Goal: Task Accomplishment & Management: Manage account settings

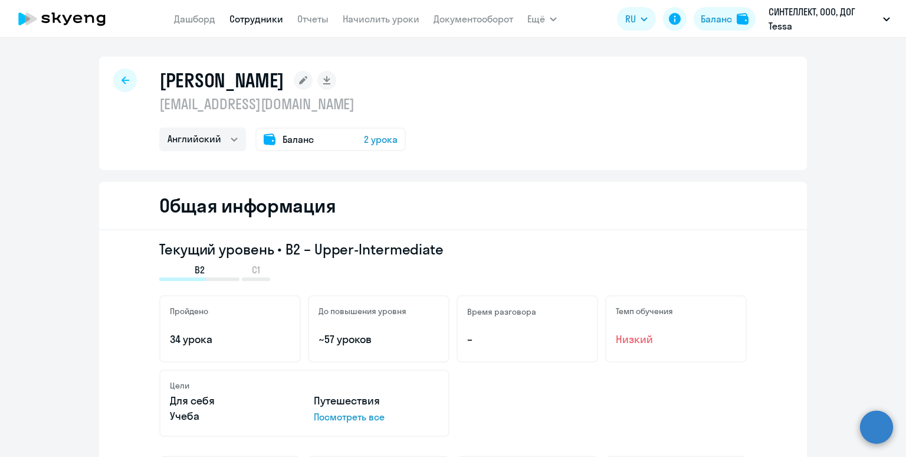
select select "english"
click at [258, 18] on link "Сотрудники" at bounding box center [257, 19] width 54 height 12
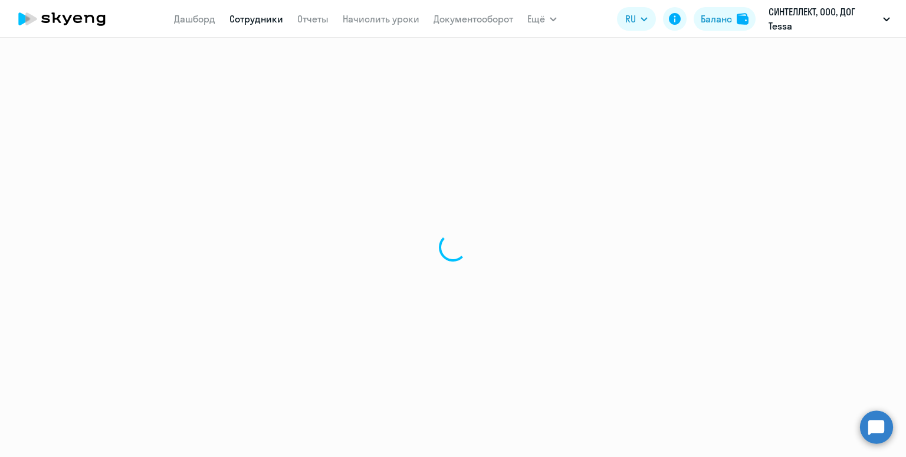
select select "30"
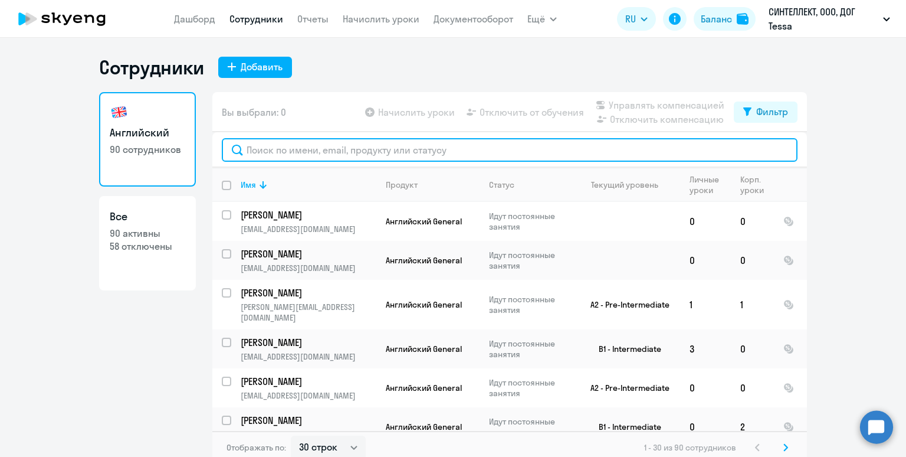
click at [321, 151] on input "text" at bounding box center [510, 150] width 576 height 24
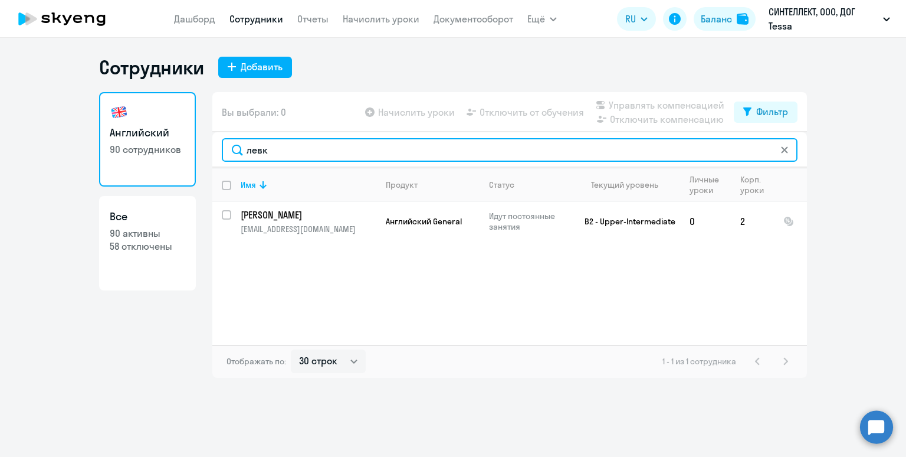
type input "левк"
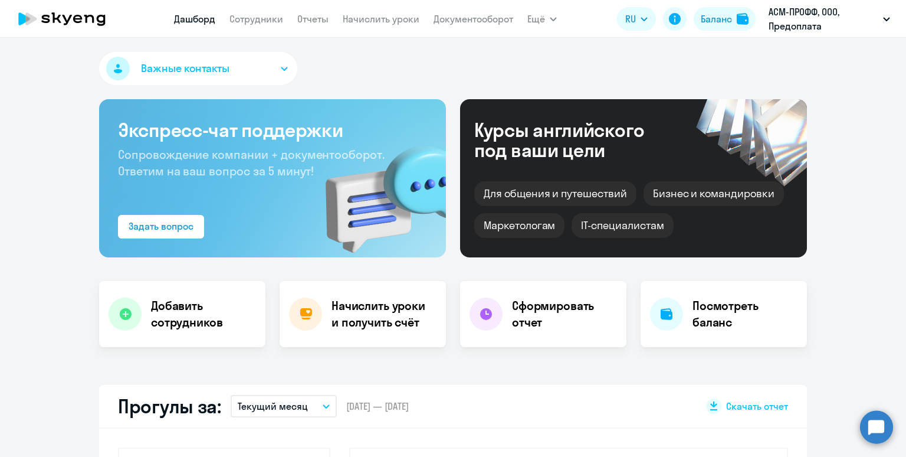
select select "30"
click at [356, 22] on link "Начислить уроки" at bounding box center [381, 19] width 77 height 12
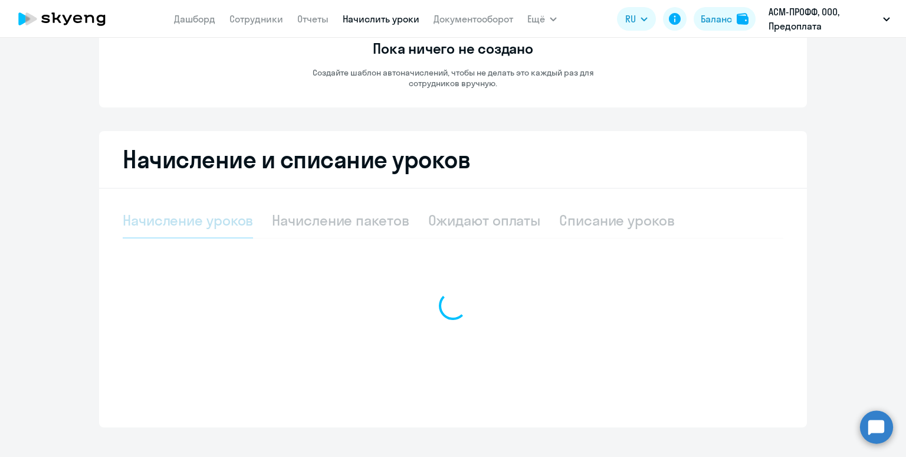
select select "10"
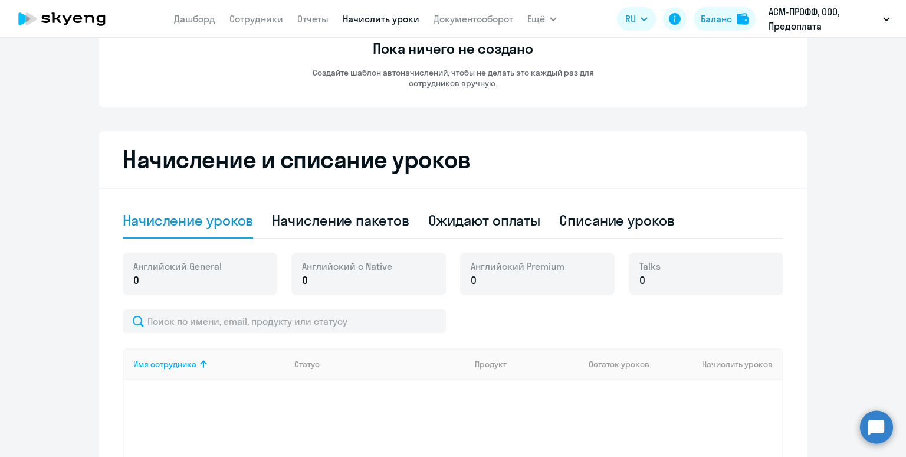
scroll to position [258, 0]
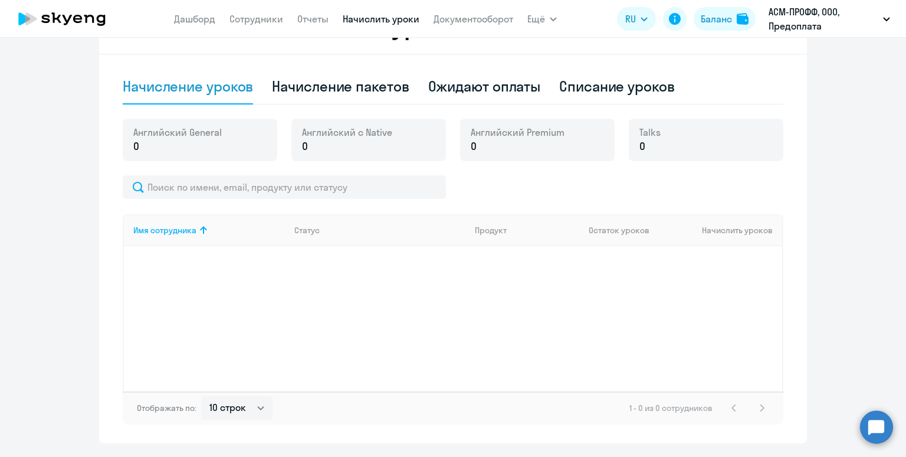
drag, startPoint x: 338, startPoint y: 89, endPoint x: 418, endPoint y: 89, distance: 80.8
click at [338, 89] on div "Начисление пакетов" at bounding box center [340, 86] width 137 height 19
select select "10"
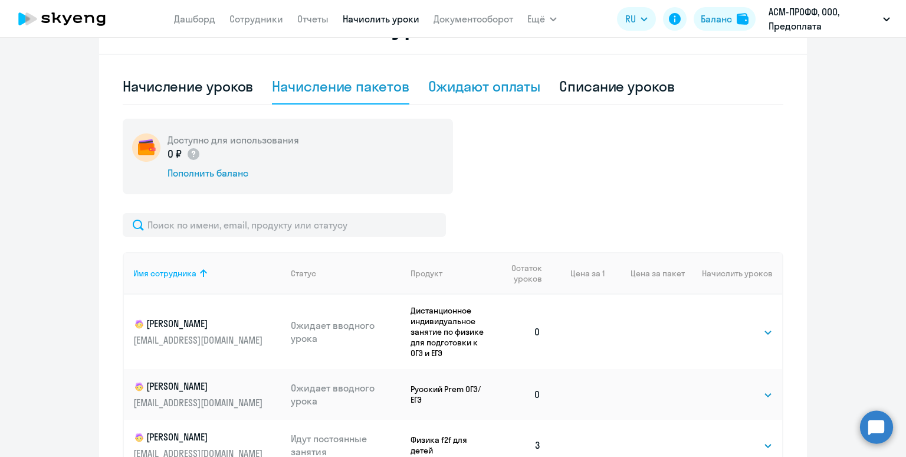
click at [486, 86] on div "Ожидают оплаты" at bounding box center [484, 86] width 113 height 19
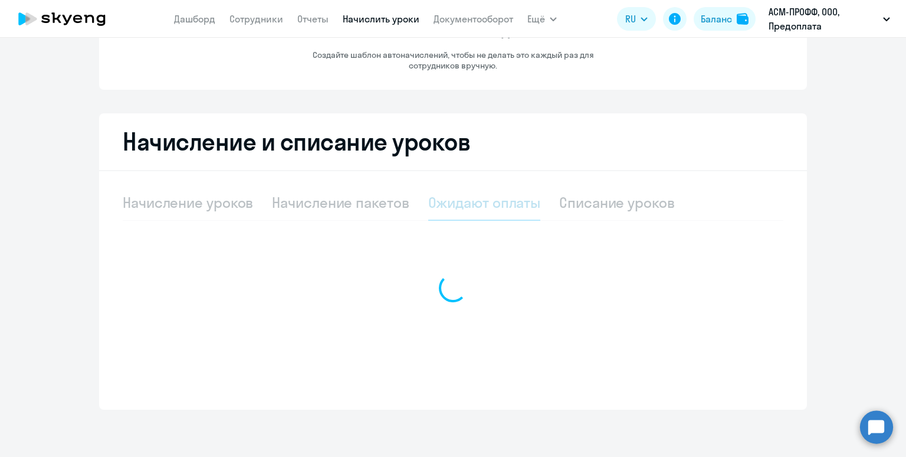
scroll to position [141, 0]
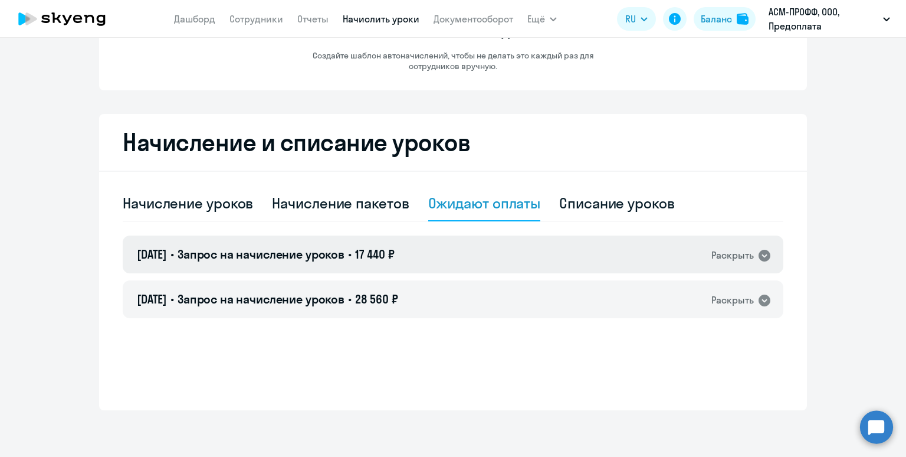
click at [468, 267] on div "22.09.2025 • Запрос на начисление уроков • 17 440 ₽ Раскрыть" at bounding box center [453, 254] width 661 height 38
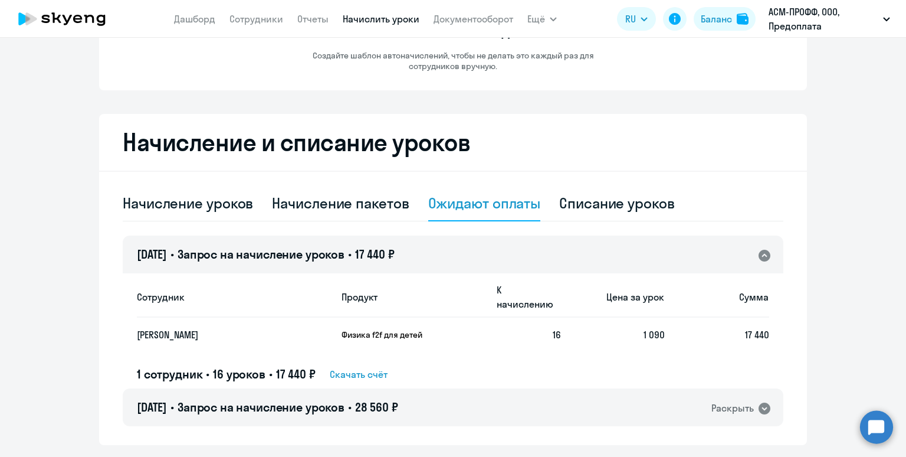
scroll to position [176, 0]
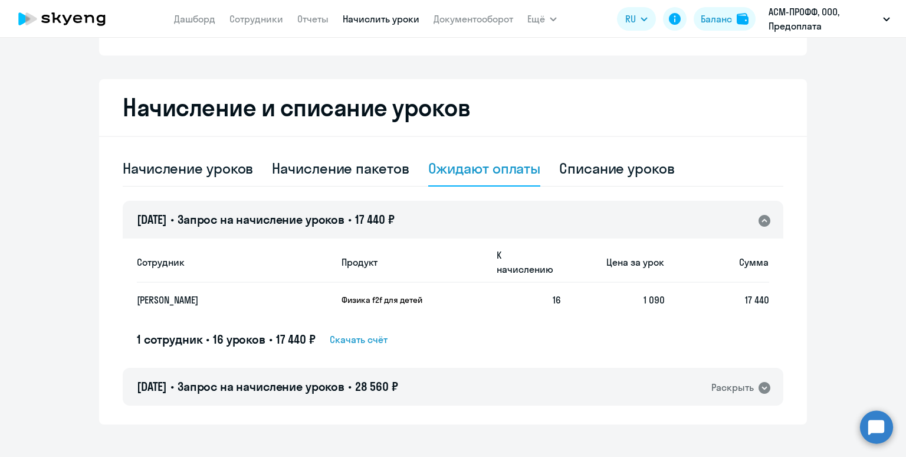
click at [447, 222] on div "22.09.2025 • Запрос на начисление уроков • 17 440 ₽ Раскрыть" at bounding box center [453, 220] width 661 height 38
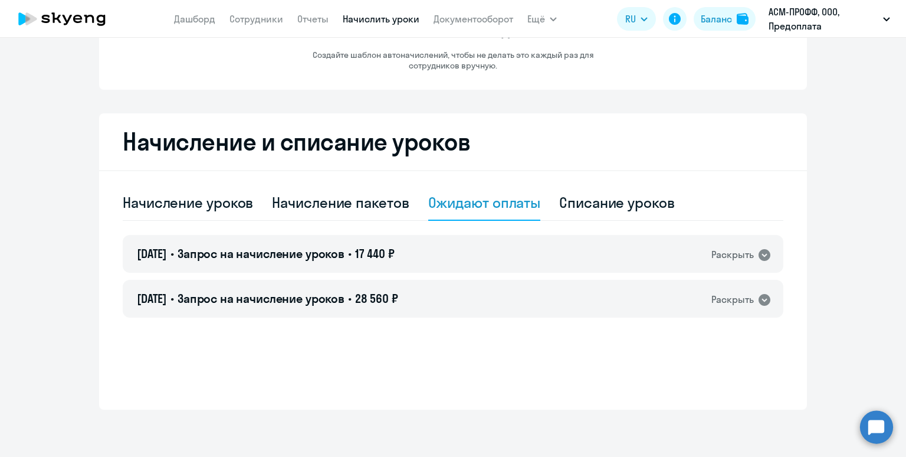
scroll to position [141, 0]
click at [322, 205] on div "Начисление пакетов" at bounding box center [340, 203] width 137 height 19
select select "10"
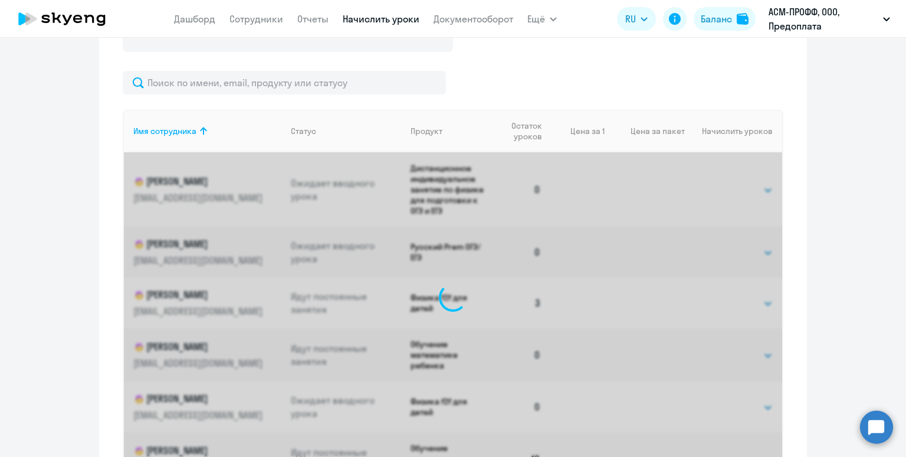
scroll to position [431, 0]
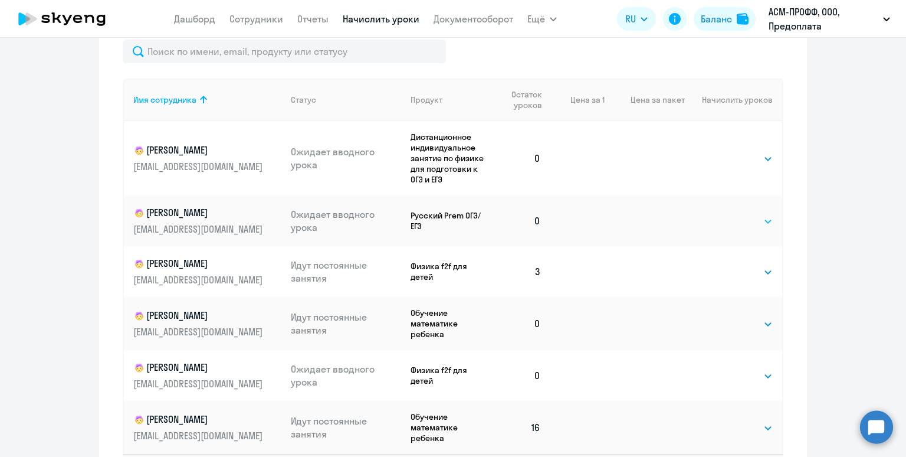
click at [735, 221] on select "Выбрать 4 8 16 32 64 96 128" at bounding box center [749, 221] width 48 height 14
select select "16"
click at [725, 214] on select "Выбрать 4 8 16 32 64 96 128" at bounding box center [749, 221] width 48 height 14
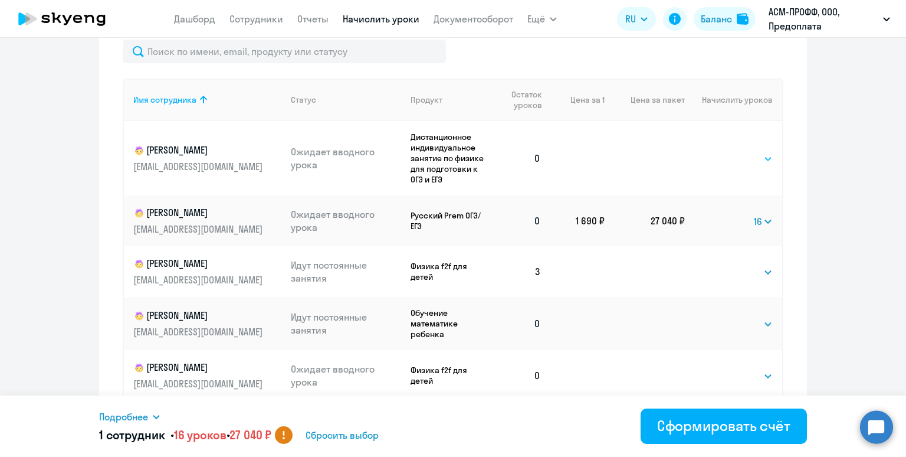
click at [739, 159] on select "Выбрать 4 8 16 32 64 96 128" at bounding box center [749, 159] width 48 height 14
select select "16"
click at [725, 152] on select "Выбрать 4 8 16 32 64 96 128" at bounding box center [749, 159] width 48 height 14
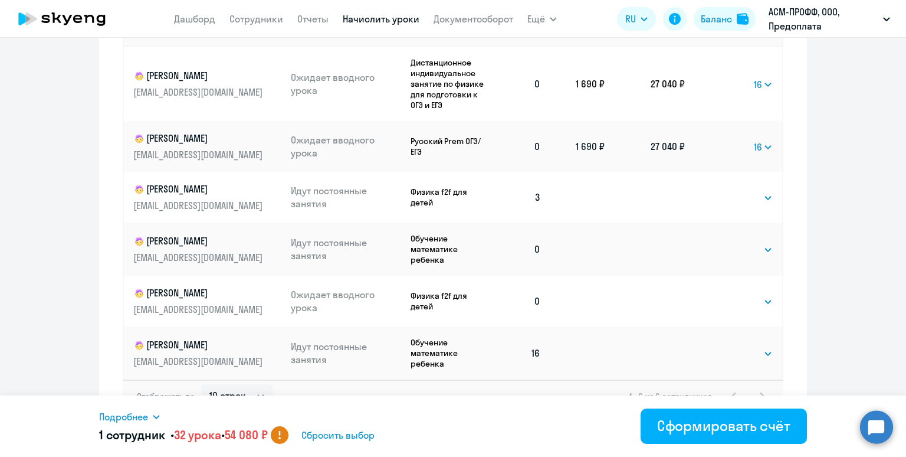
scroll to position [527, 0]
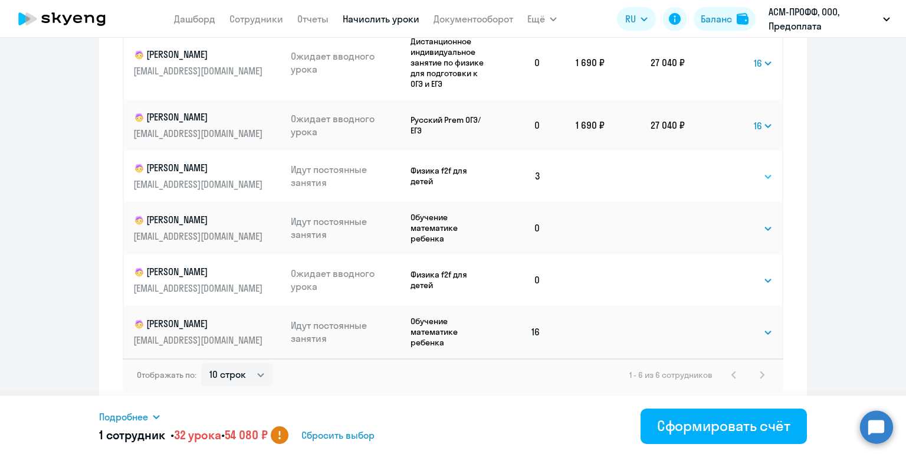
click at [741, 173] on select "Выбрать 4 8 16 32 64 96 128" at bounding box center [749, 176] width 48 height 14
click at [751, 173] on select "Выбрать 4 8 16 32 64 96 128" at bounding box center [749, 176] width 48 height 14
select select "16"
click at [725, 169] on select "Выбрать 4 8 16 32 64 96 128" at bounding box center [749, 176] width 48 height 14
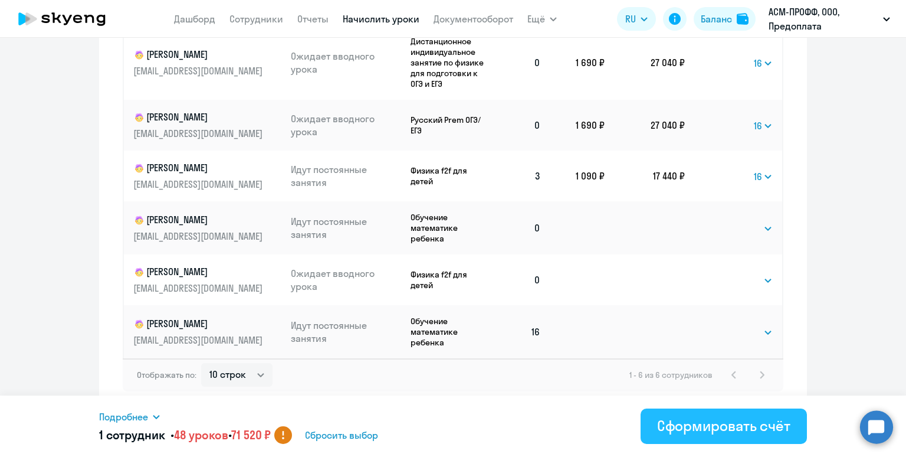
click at [733, 432] on div "Сформировать счёт" at bounding box center [723, 425] width 133 height 19
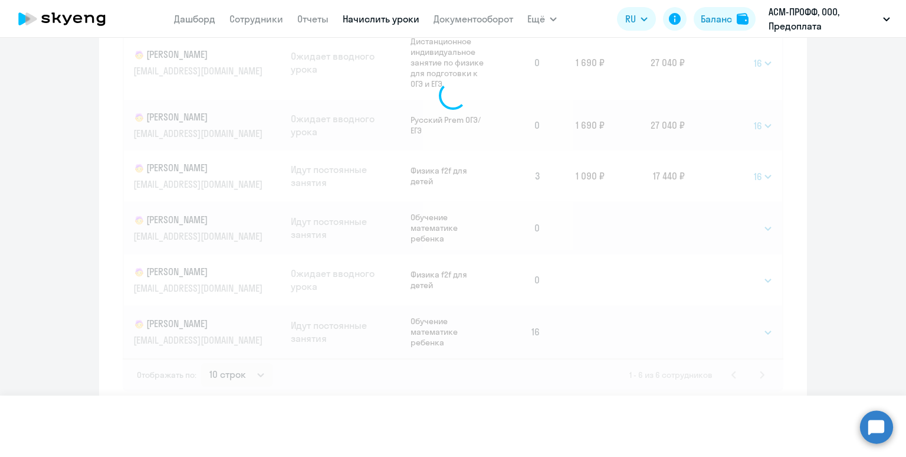
select select
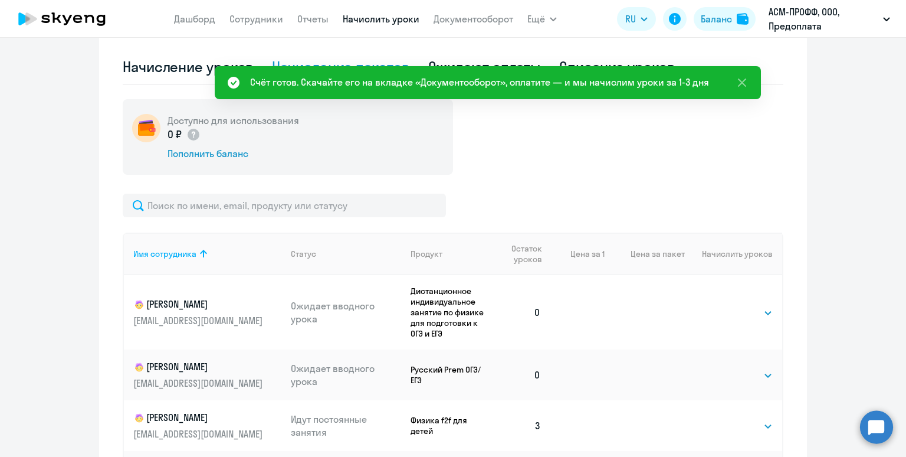
scroll to position [220, 0]
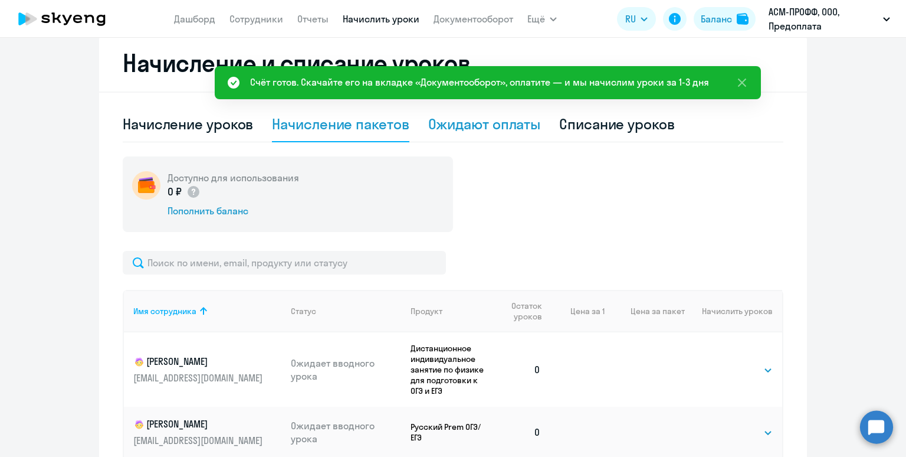
click at [463, 123] on div "Ожидают оплаты" at bounding box center [484, 123] width 113 height 19
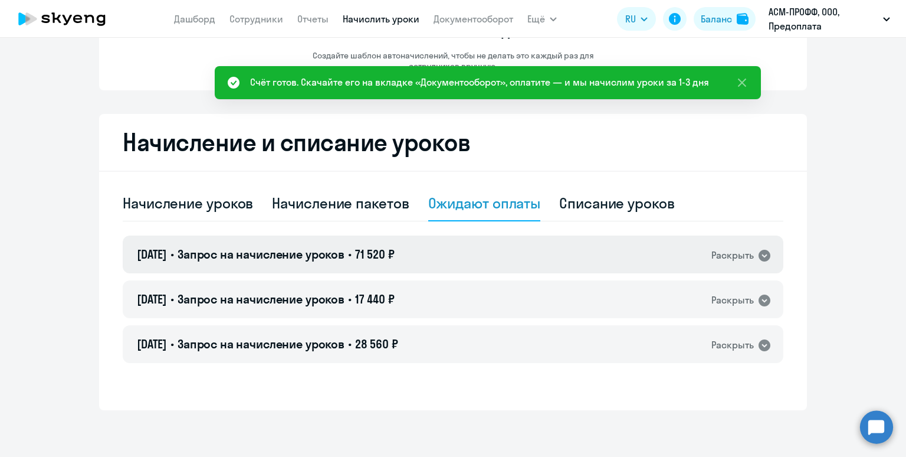
click at [441, 251] on div "[DATE] • Запрос на начисление уроков • 71 520 ₽ Раскрыть" at bounding box center [453, 254] width 661 height 38
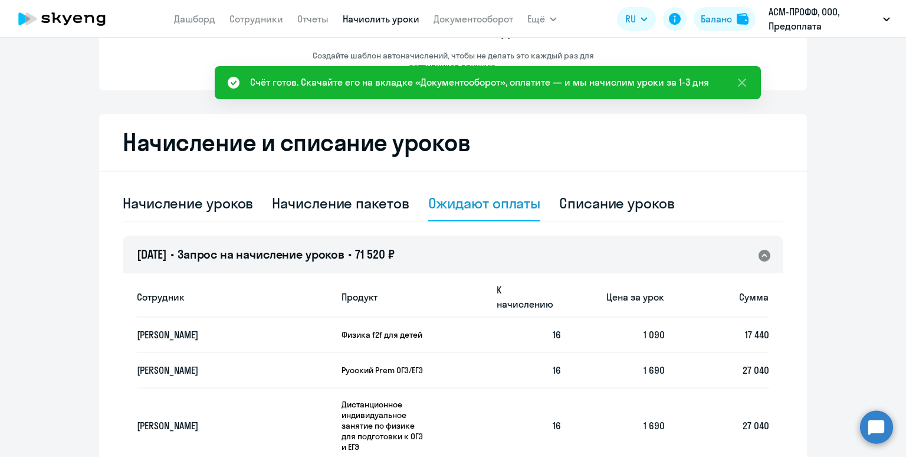
scroll to position [220, 0]
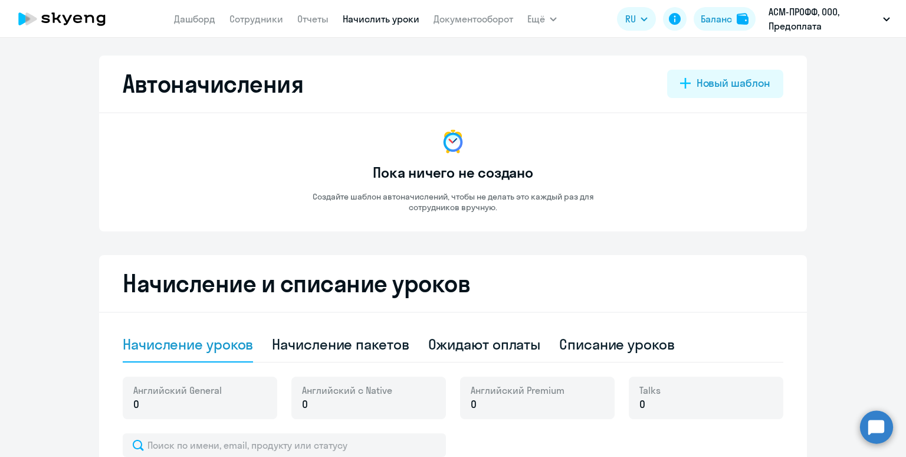
select select "10"
click at [488, 352] on div "Ожидают оплаты" at bounding box center [484, 344] width 113 height 19
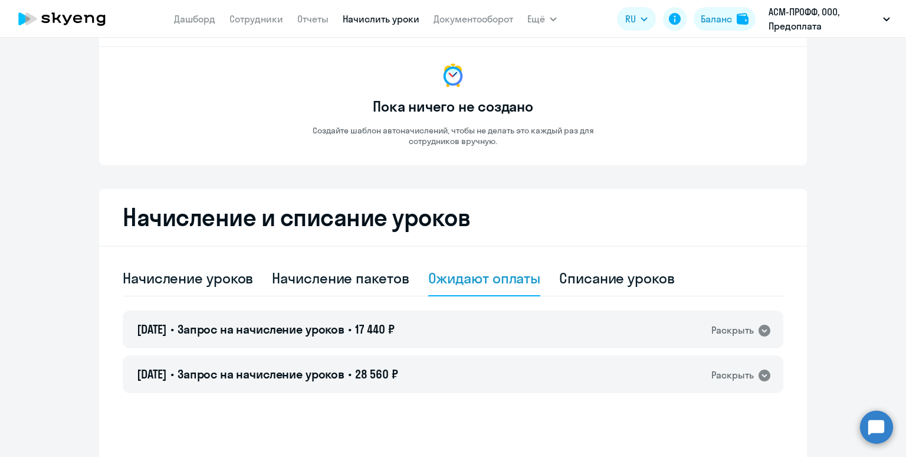
scroll to position [141, 0]
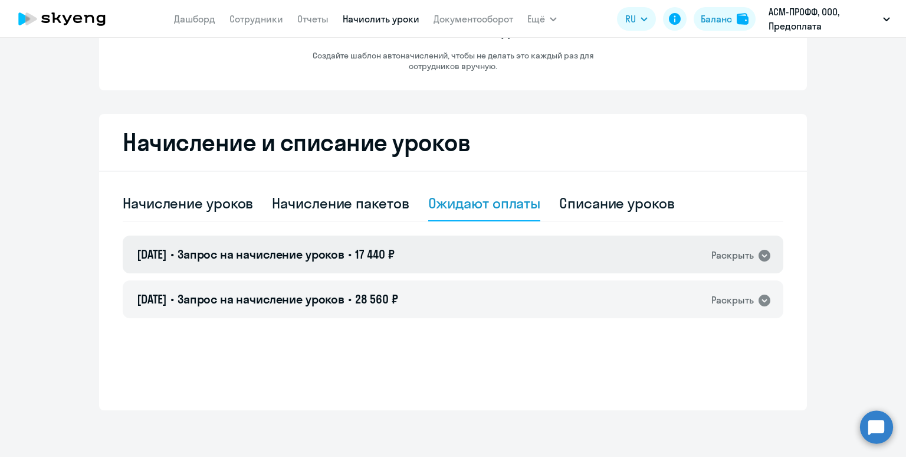
click at [486, 253] on div "22.09.2025 • Запрос на начисление уроков • 17 440 ₽ Раскрыть" at bounding box center [453, 254] width 661 height 38
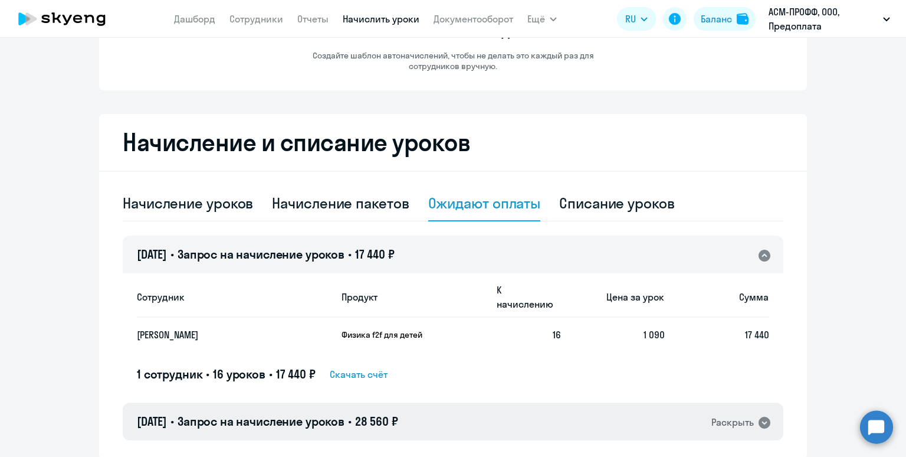
click at [486, 414] on div "08.09.2025 • Запрос на начисление уроков • 28 560 ₽ Раскрыть" at bounding box center [453, 421] width 661 height 38
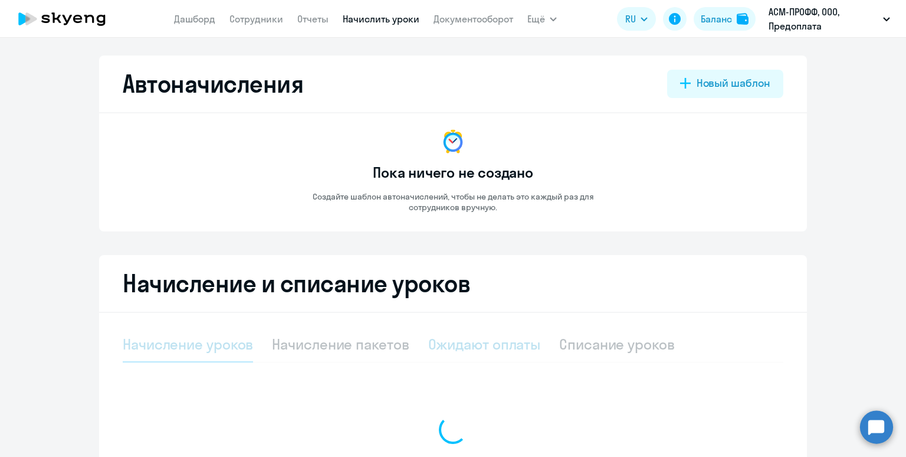
select select "10"
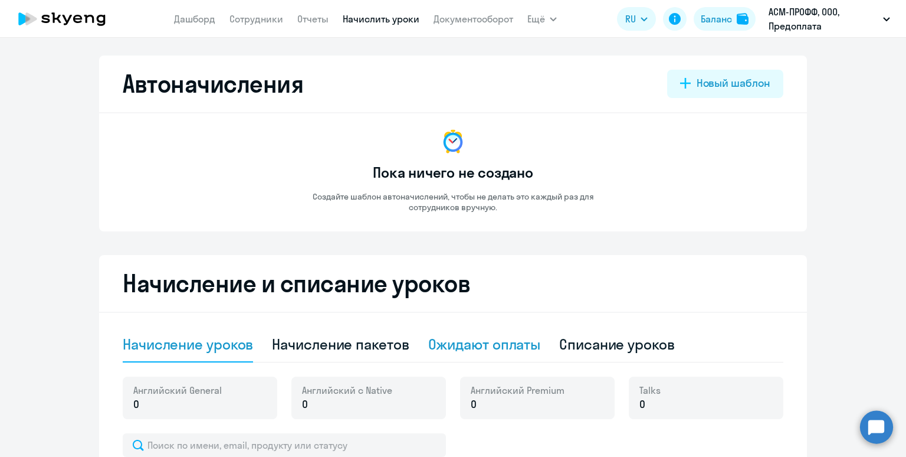
click at [460, 341] on div "Ожидают оплаты" at bounding box center [484, 344] width 113 height 19
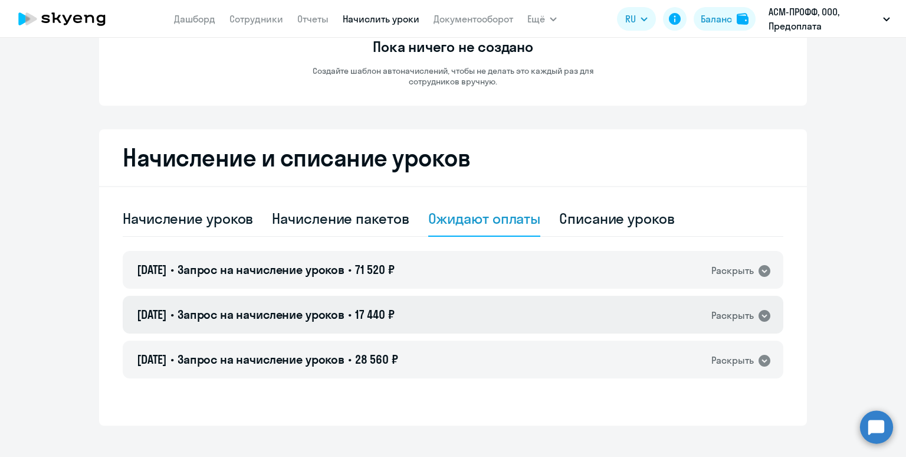
scroll to position [127, 0]
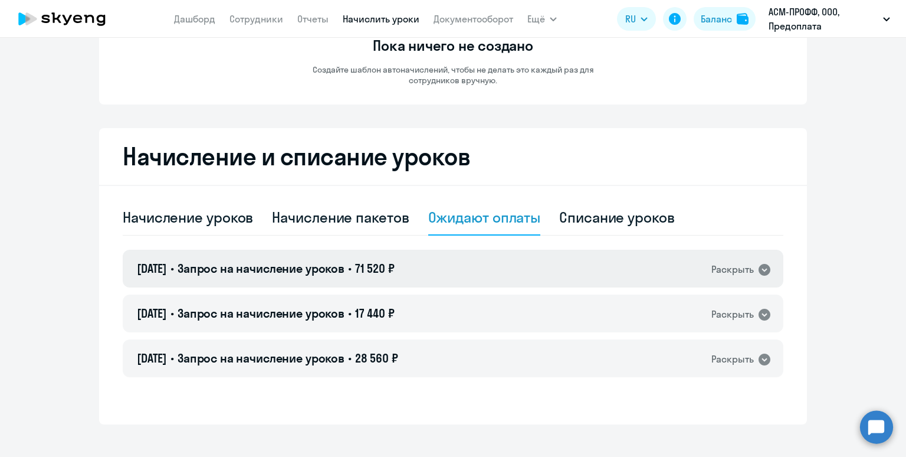
click at [461, 270] on div "[DATE] • Запрос на начисление уроков • 71 520 ₽ Раскрыть" at bounding box center [453, 269] width 661 height 38
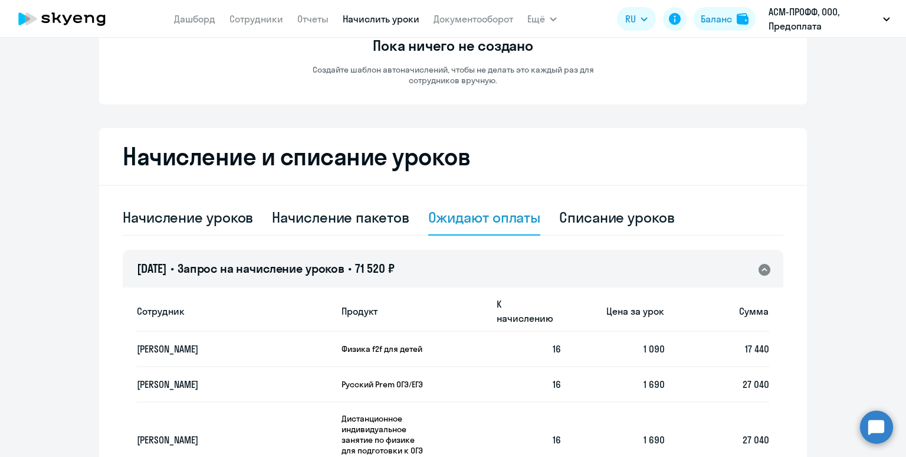
scroll to position [332, 0]
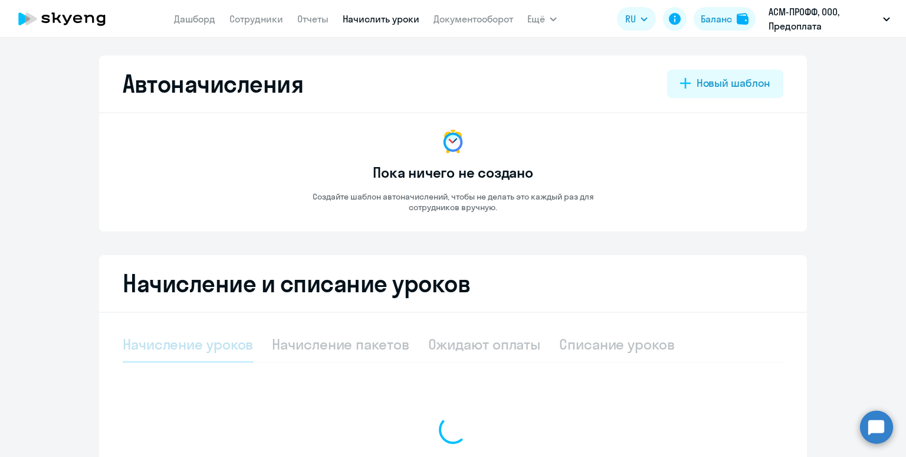
select select "10"
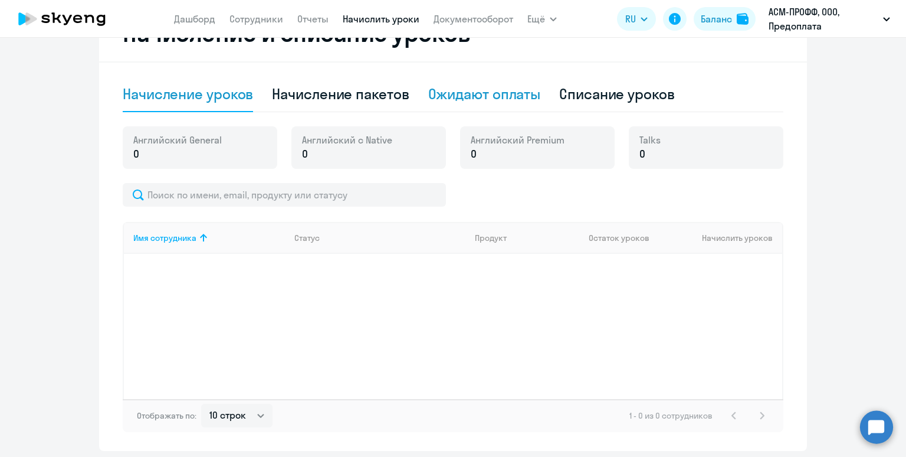
click at [456, 92] on div "Ожидают оплаты" at bounding box center [484, 93] width 113 height 19
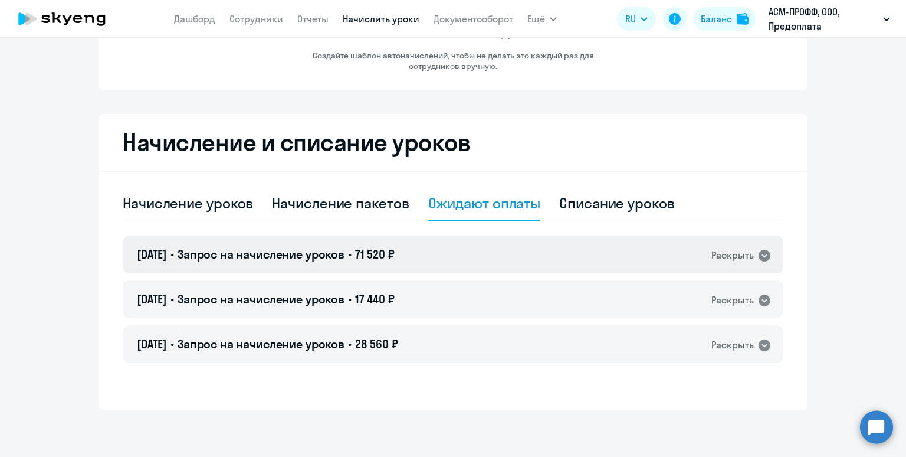
click at [437, 244] on div "[DATE] • Запрос на начисление уроков • 71 520 ₽ Раскрыть" at bounding box center [453, 254] width 661 height 38
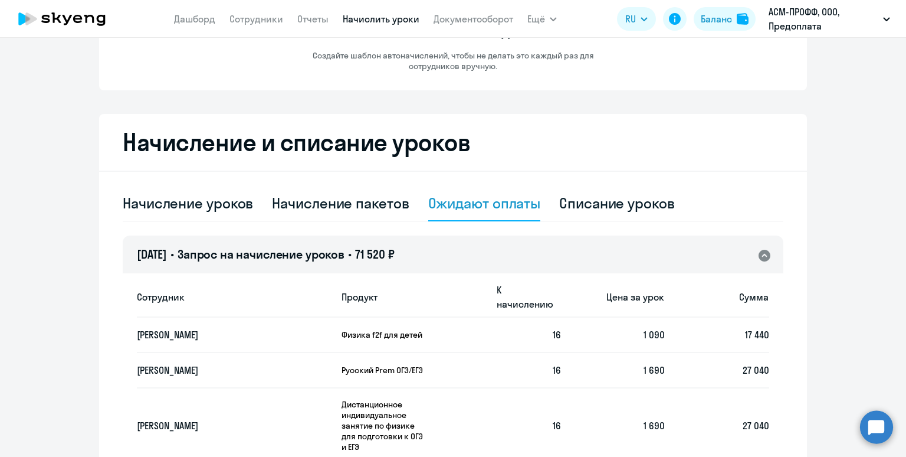
scroll to position [250, 0]
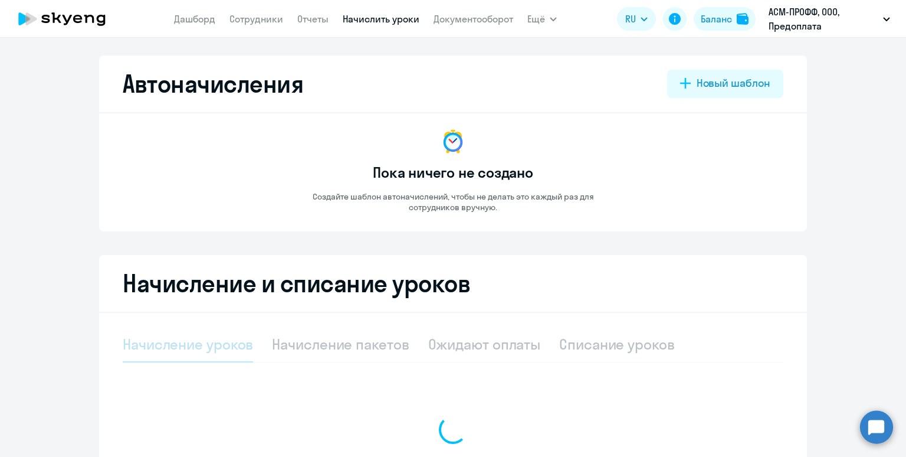
select select "10"
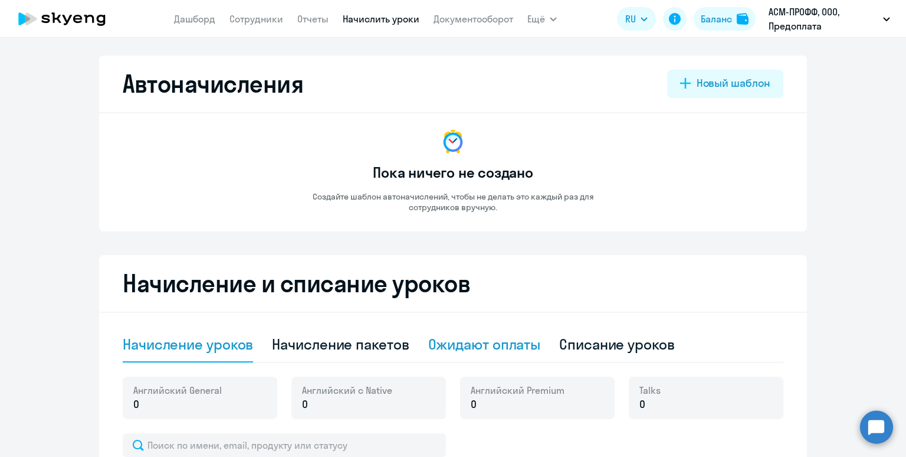
click at [497, 344] on div "Ожидают оплаты" at bounding box center [484, 344] width 113 height 19
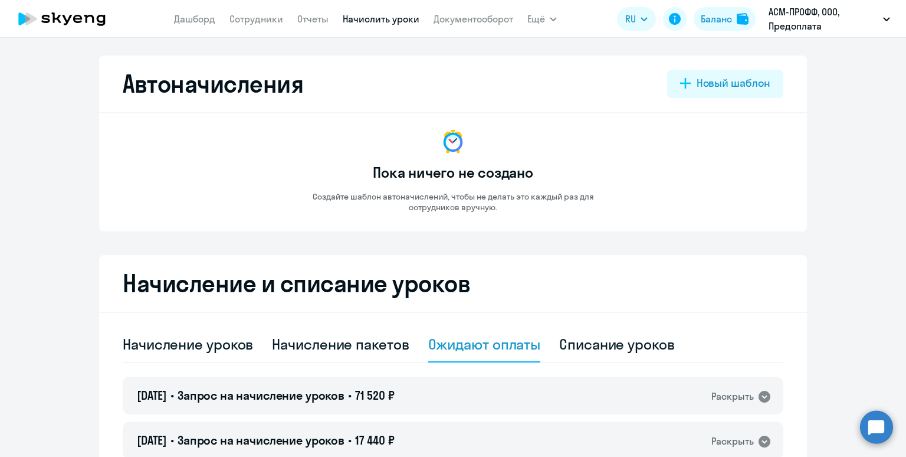
scroll to position [141, 0]
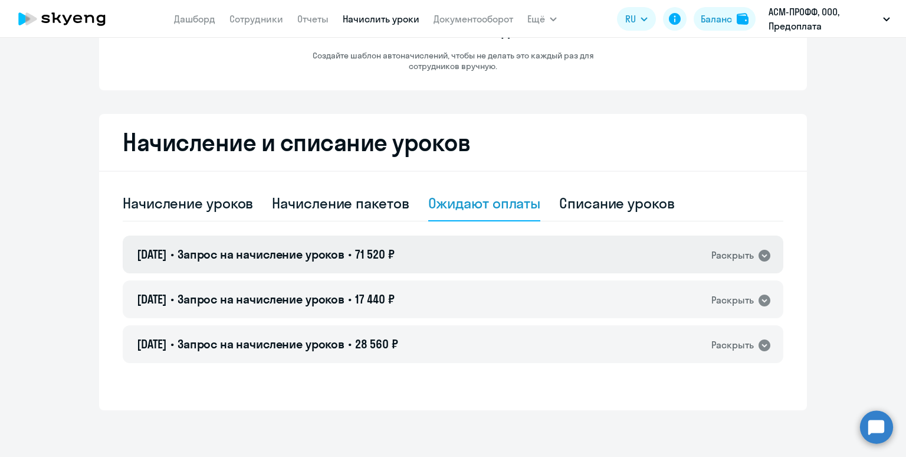
click at [496, 258] on div "22.09.2025 • Запрос на начисление уроков • 71 520 ₽ Раскрыть" at bounding box center [453, 254] width 661 height 38
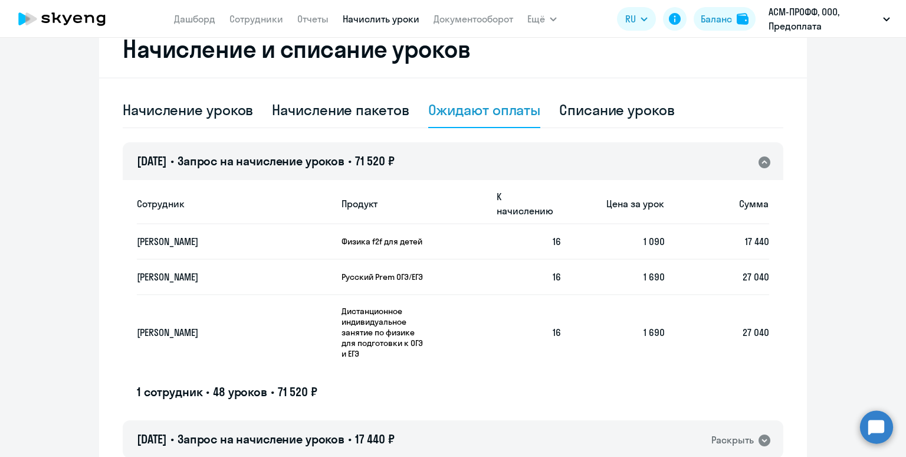
scroll to position [332, 0]
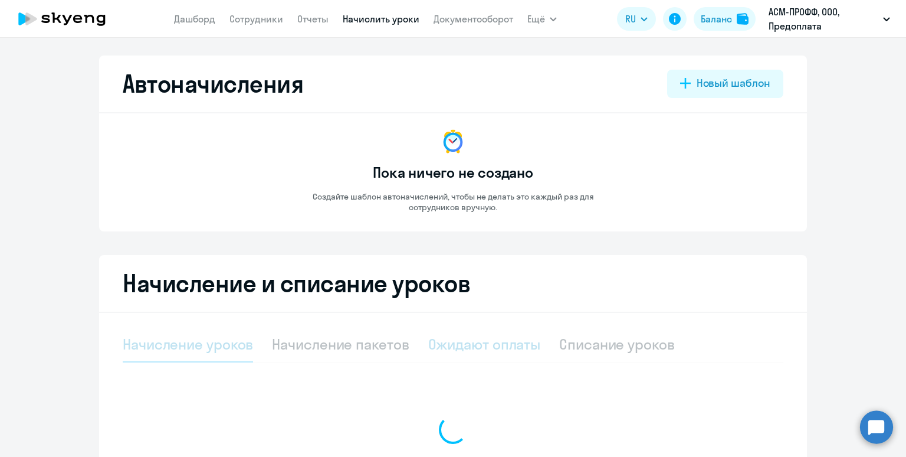
select select "10"
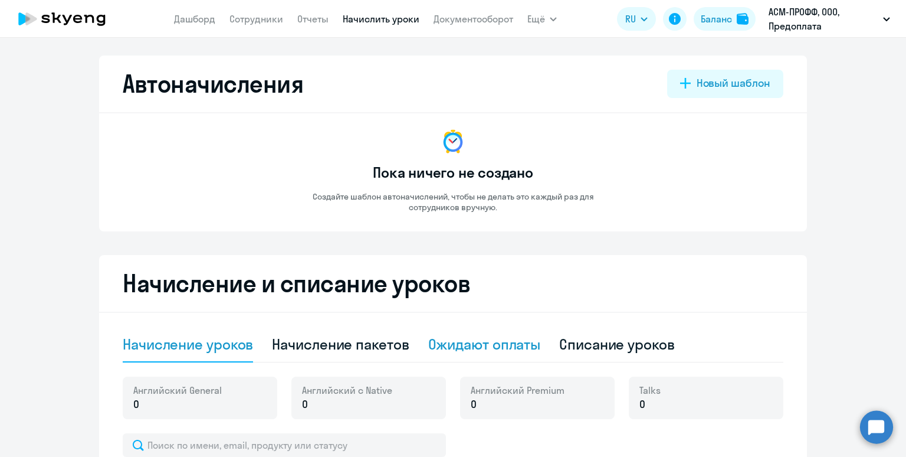
click at [457, 345] on div "Ожидают оплаты" at bounding box center [484, 344] width 113 height 19
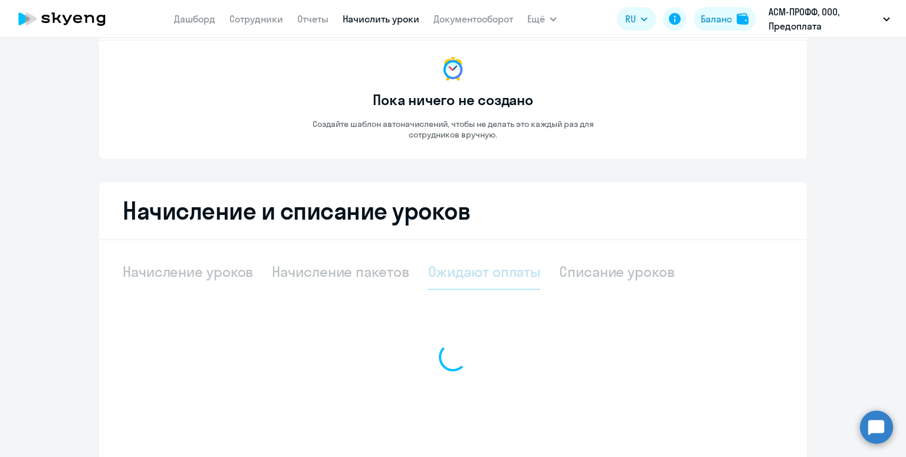
scroll to position [141, 0]
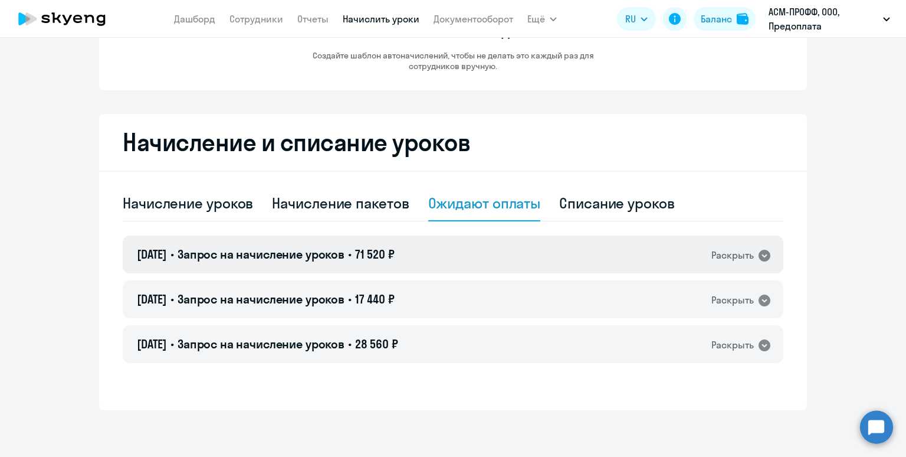
click at [445, 253] on div "[DATE] • Запрос на начисление уроков • 71 520 ₽ Раскрыть" at bounding box center [453, 254] width 661 height 38
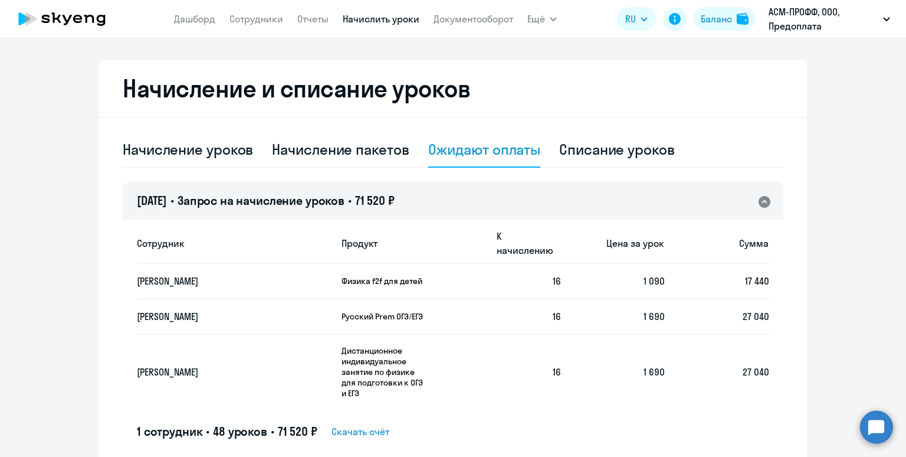
scroll to position [246, 0]
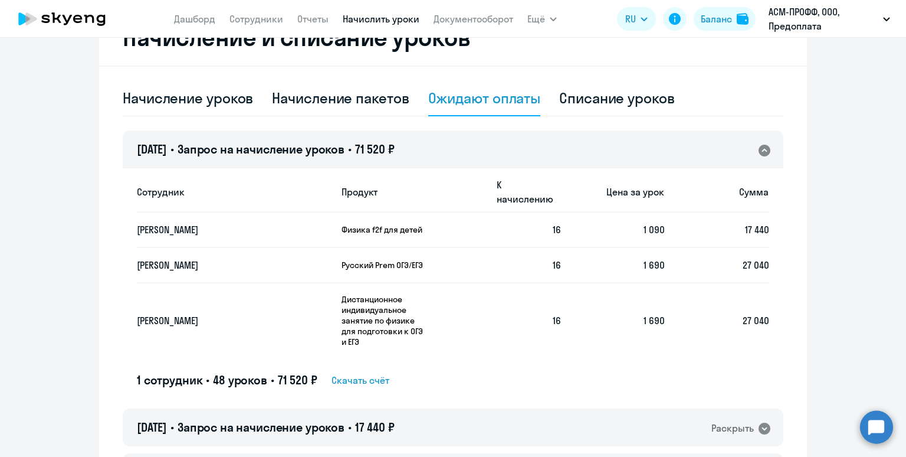
click at [366, 373] on span "Скачать счёт" at bounding box center [361, 380] width 58 height 14
click at [290, 72] on div "Начисление и списание уроков Начисление уроков Начисление пакетов Ожидают оплат…" at bounding box center [453, 259] width 708 height 501
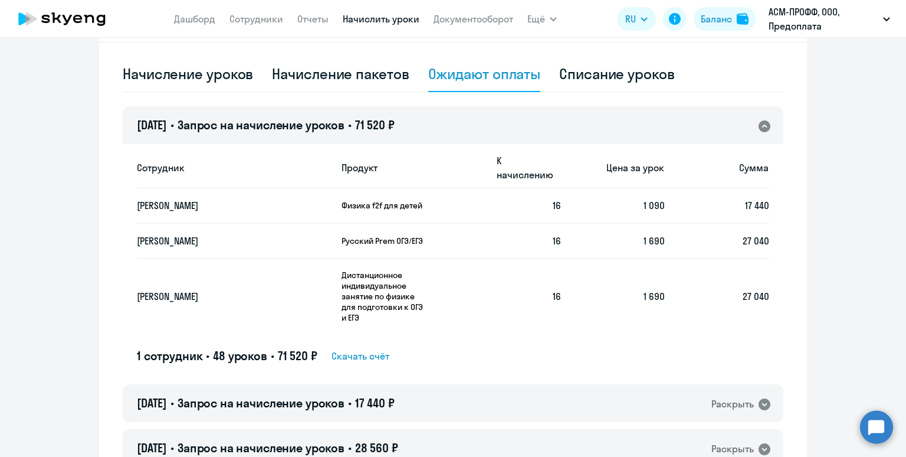
scroll to position [277, 0]
